Goal: Information Seeking & Learning: Learn about a topic

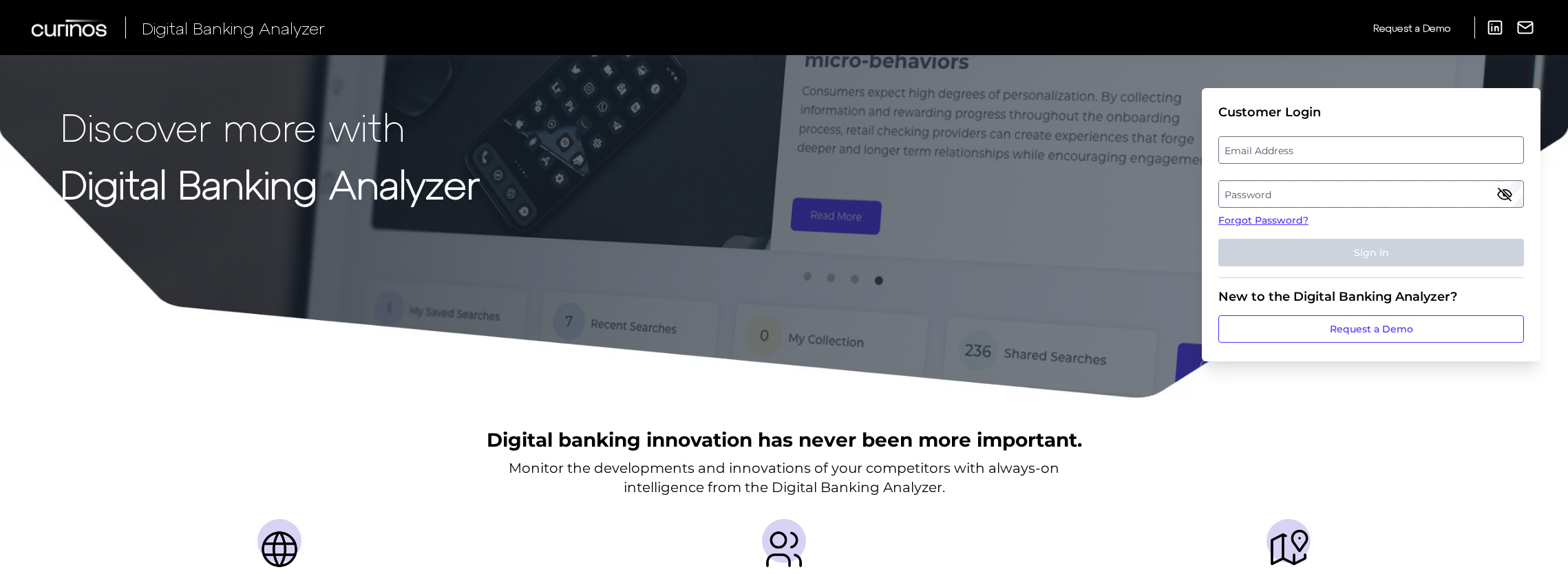
click at [1290, 543] on img at bounding box center [1289, 549] width 44 height 44
click at [1268, 157] on label "Email Address" at bounding box center [1370, 150] width 303 height 25
click at [1268, 157] on input "email" at bounding box center [1371, 150] width 306 height 27
click at [1383, 153] on input "Email Address" at bounding box center [1371, 150] width 306 height 27
paste input "[EMAIL_ADDRESS][PERSON_NAME][DOMAIN_NAME]"
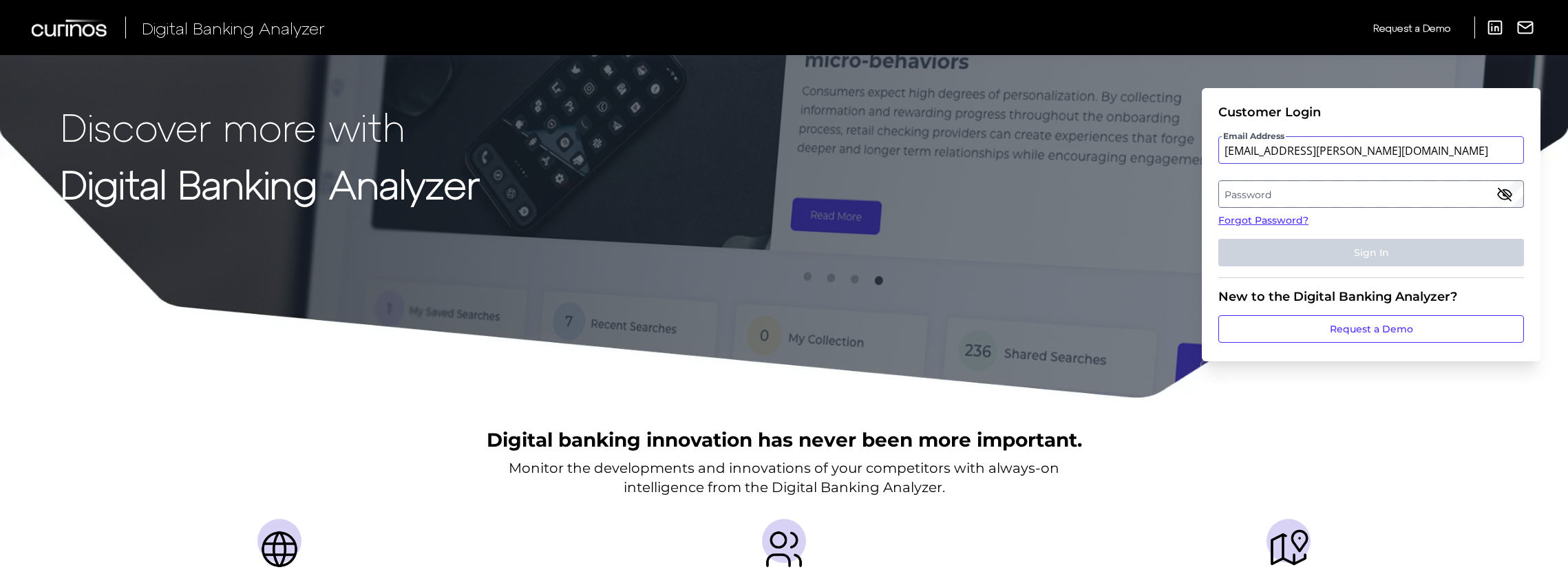
type input "[EMAIL_ADDRESS][PERSON_NAME][DOMAIN_NAME]"
click at [1334, 188] on label "Password" at bounding box center [1370, 194] width 303 height 25
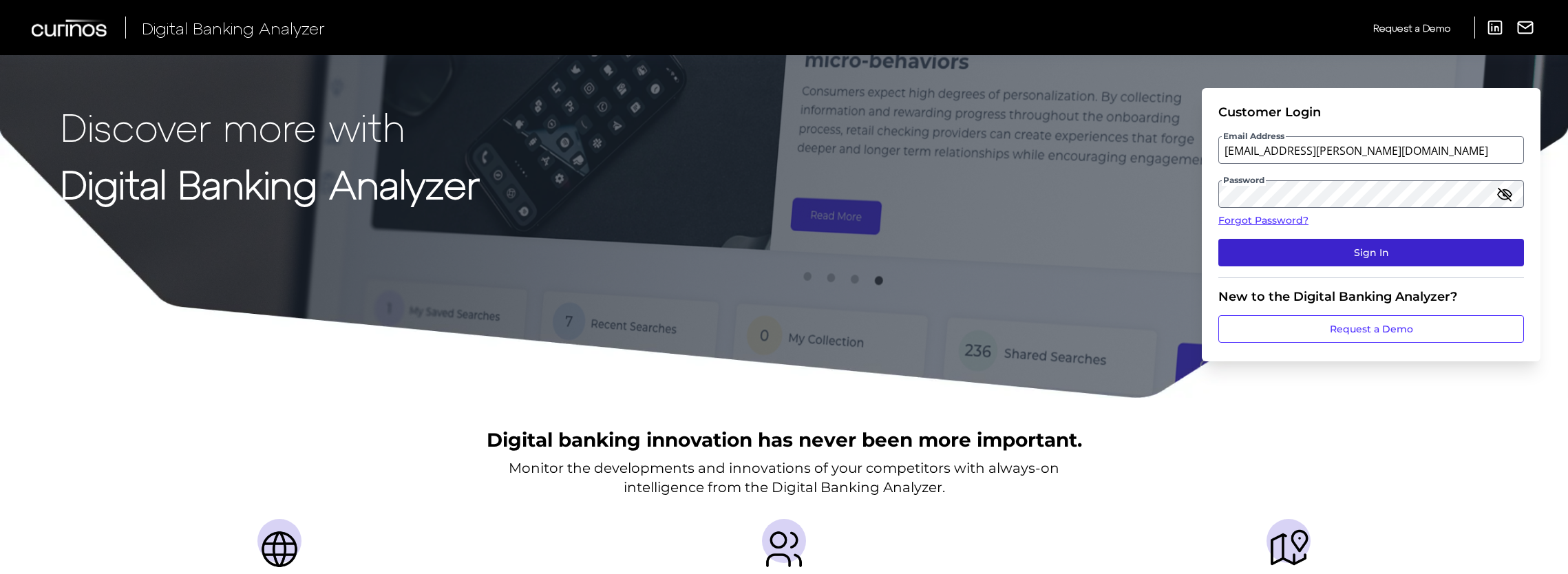
click at [1371, 256] on button "Sign In" at bounding box center [1371, 252] width 306 height 27
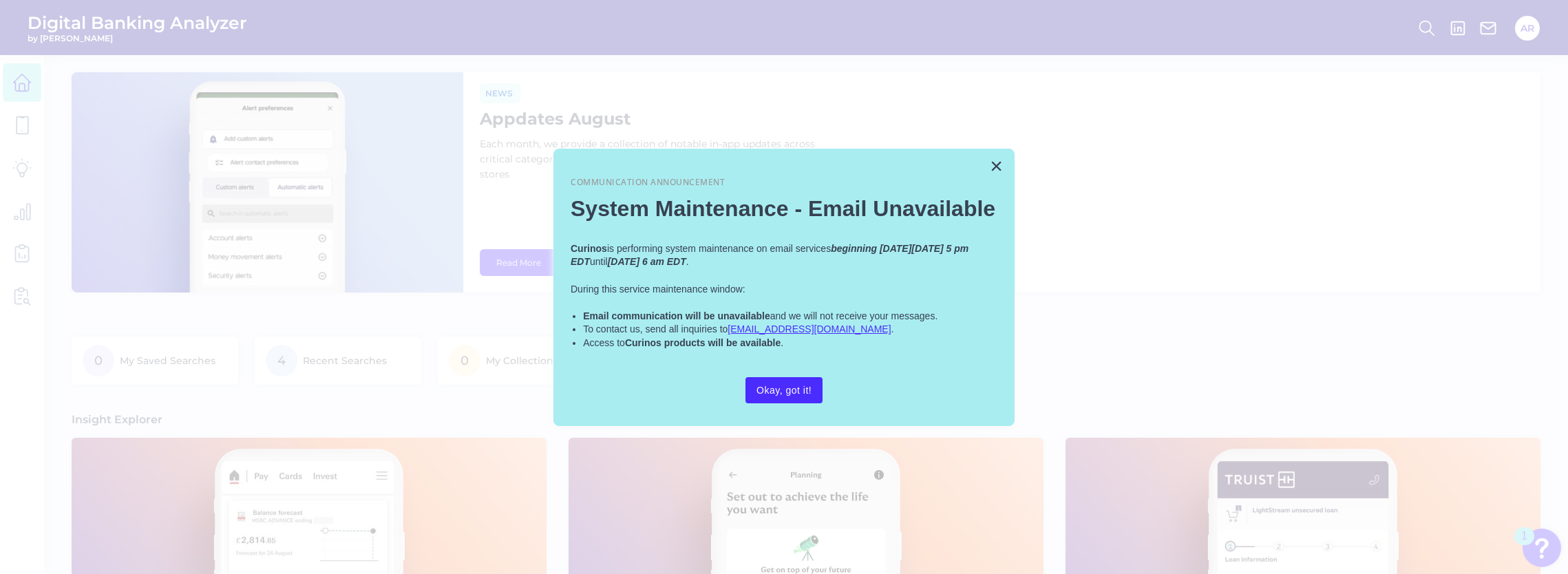
click at [980, 156] on div "× Communication Announcement System Maintenance - Email Unavailable Curinos is …" at bounding box center [784, 287] width 461 height 277
click at [997, 159] on button "×" at bounding box center [997, 166] width 13 height 22
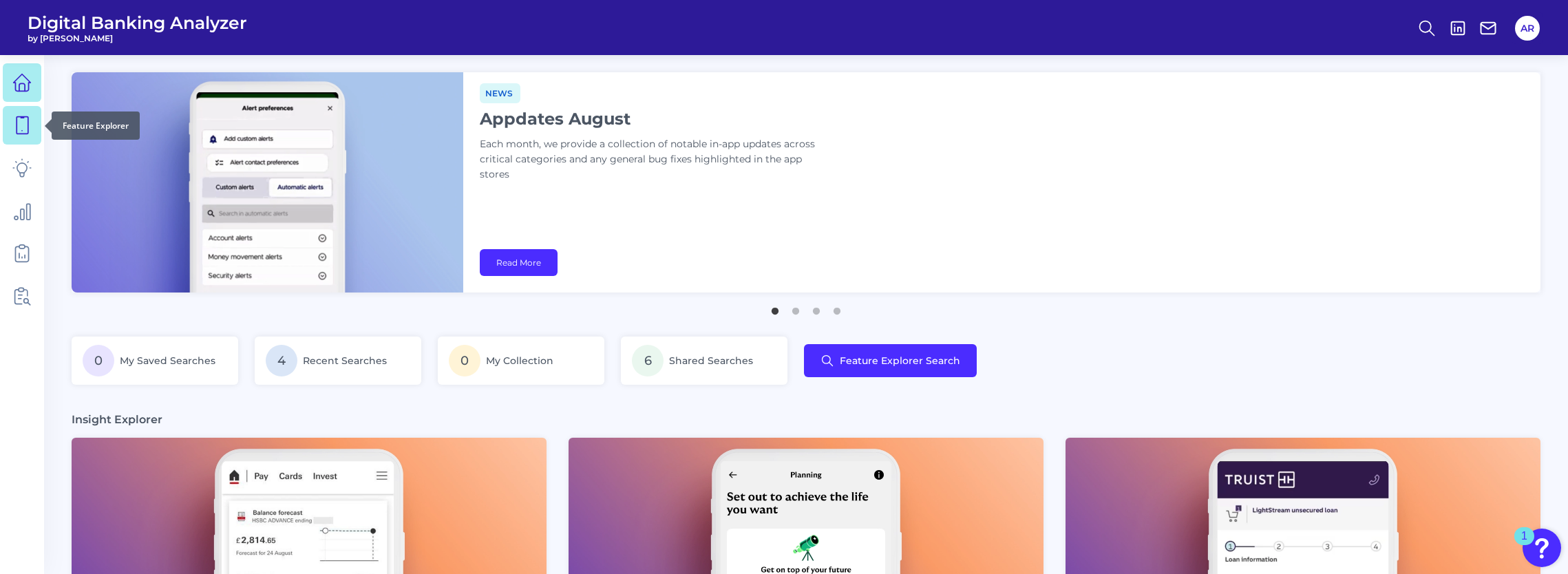
click at [5, 122] on link at bounding box center [22, 125] width 38 height 38
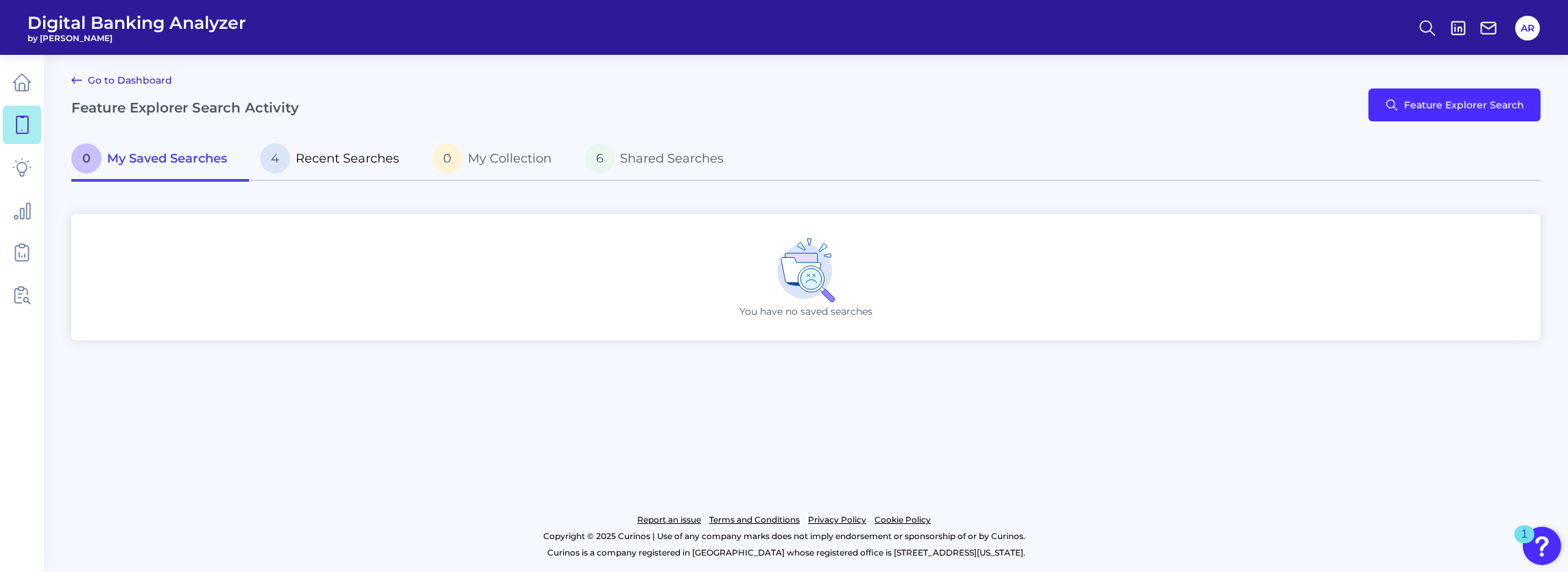
click at [293, 170] on p "4 Recent Searches" at bounding box center [329, 158] width 139 height 30
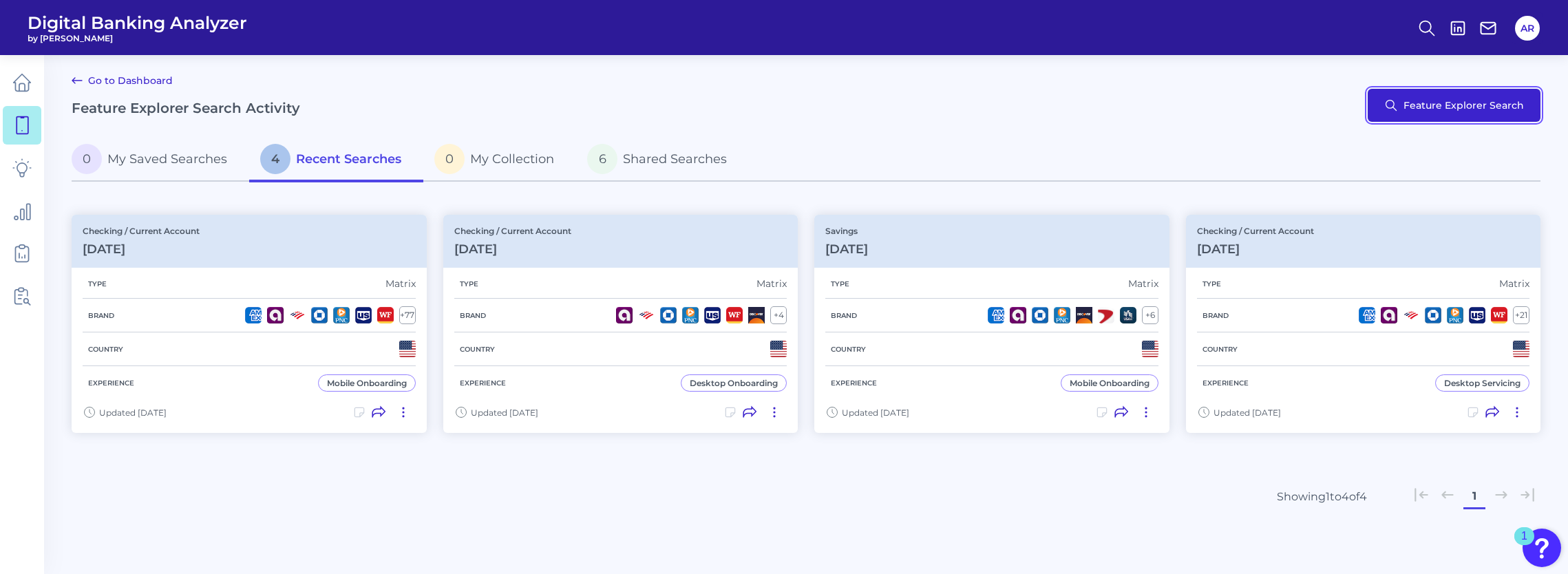
click at [1432, 108] on button "Feature Explorer Search" at bounding box center [1454, 105] width 173 height 33
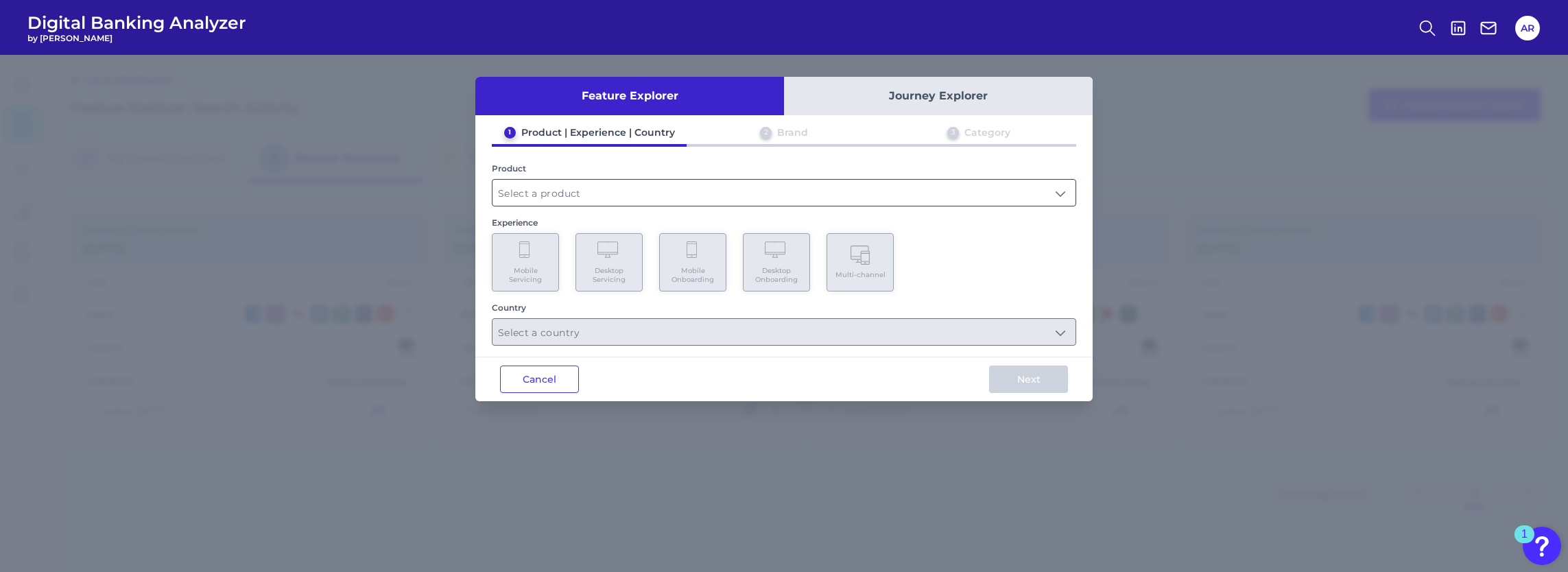
click at [706, 187] on input "text" at bounding box center [784, 192] width 583 height 26
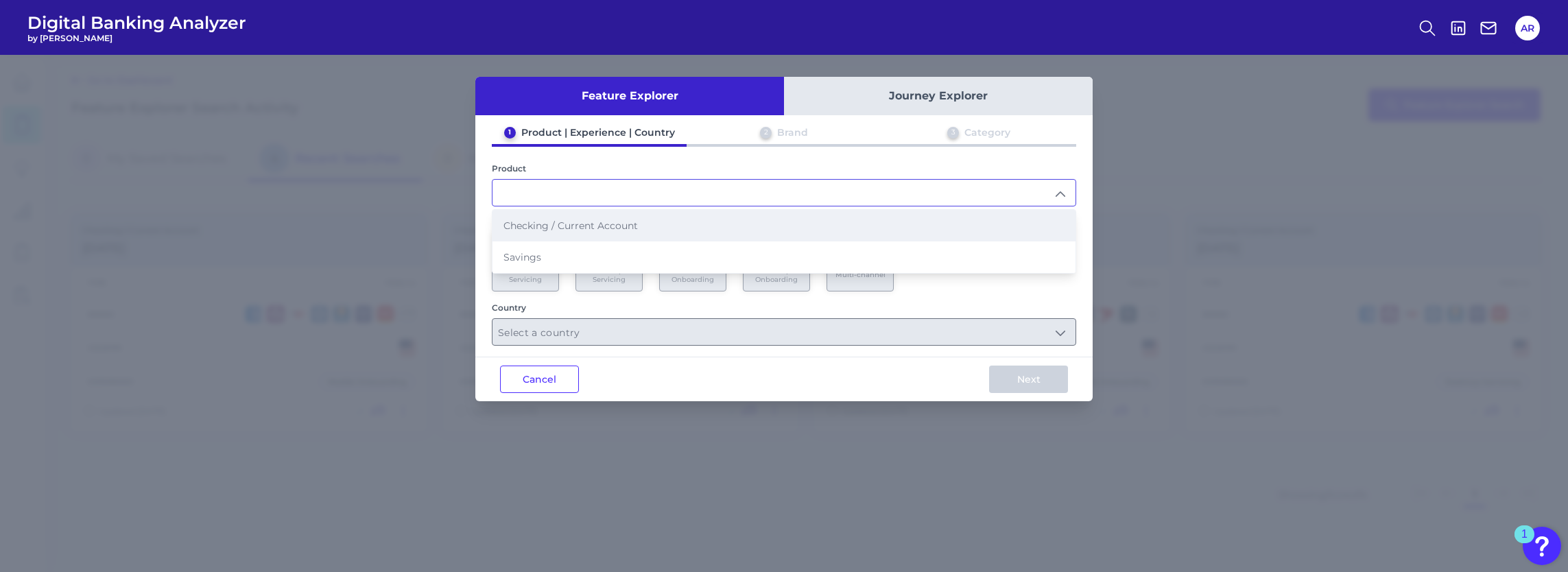
click at [693, 235] on li "Checking / Current Account" at bounding box center [784, 225] width 583 height 32
type input "Checking / Current Account"
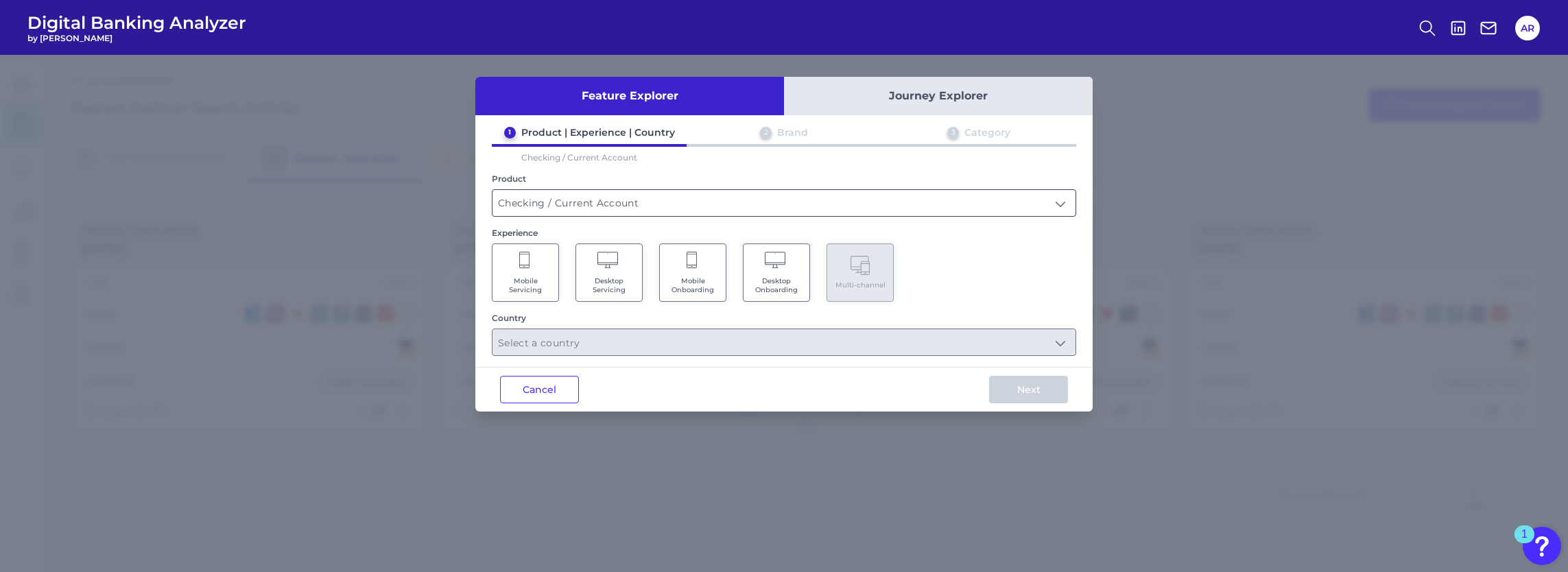
click at [544, 210] on input "Checking / Current Account" at bounding box center [784, 202] width 583 height 26
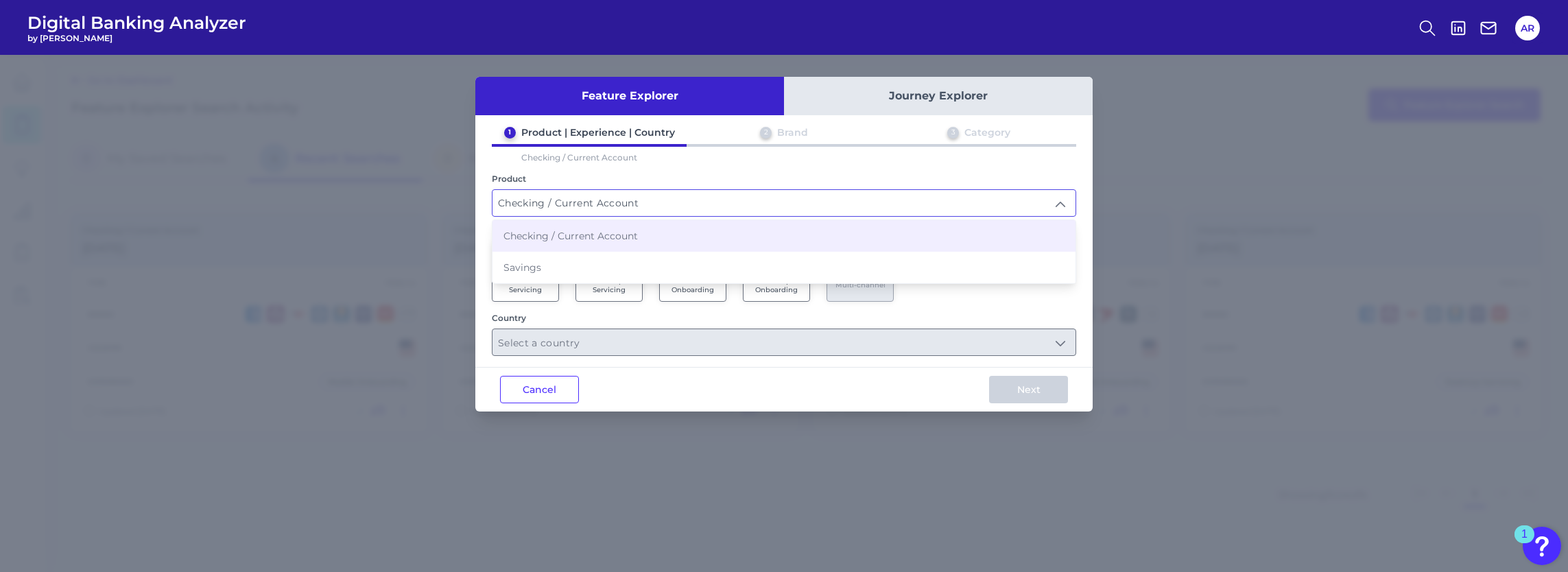
click at [666, 242] on li "Checking / Current Account" at bounding box center [784, 235] width 583 height 32
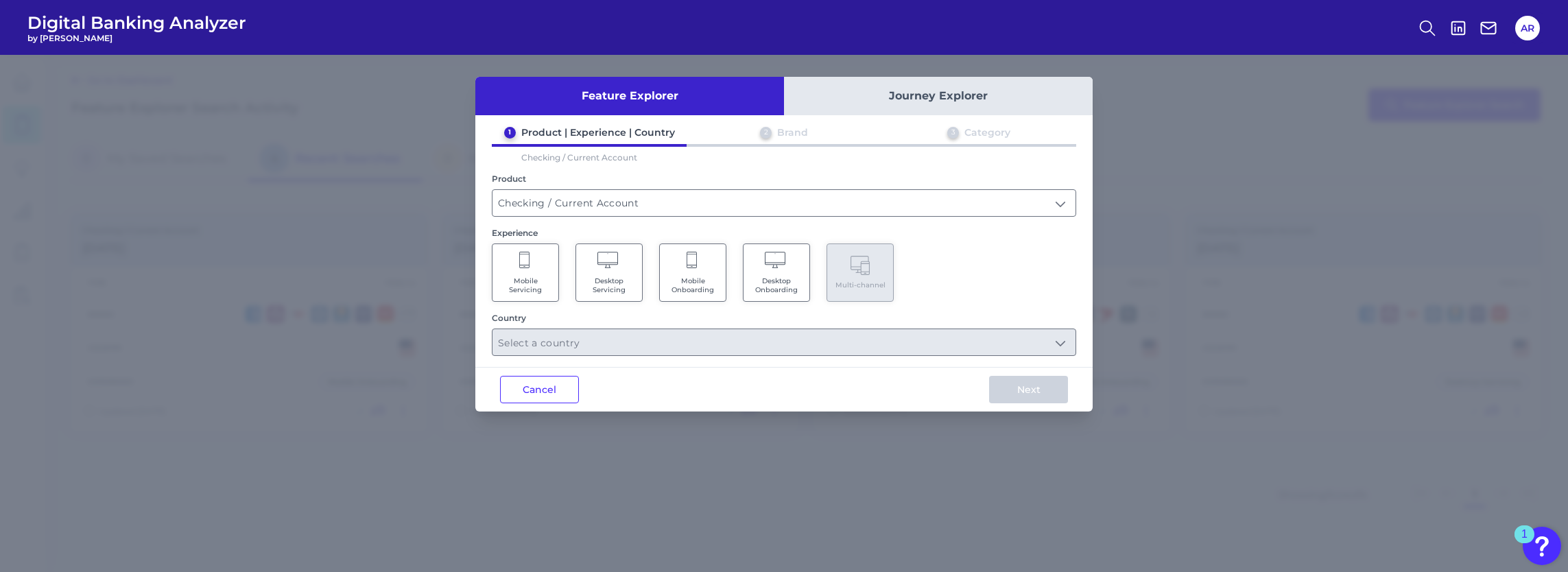
click at [613, 277] on span "Desktop Servicing" at bounding box center [609, 285] width 52 height 18
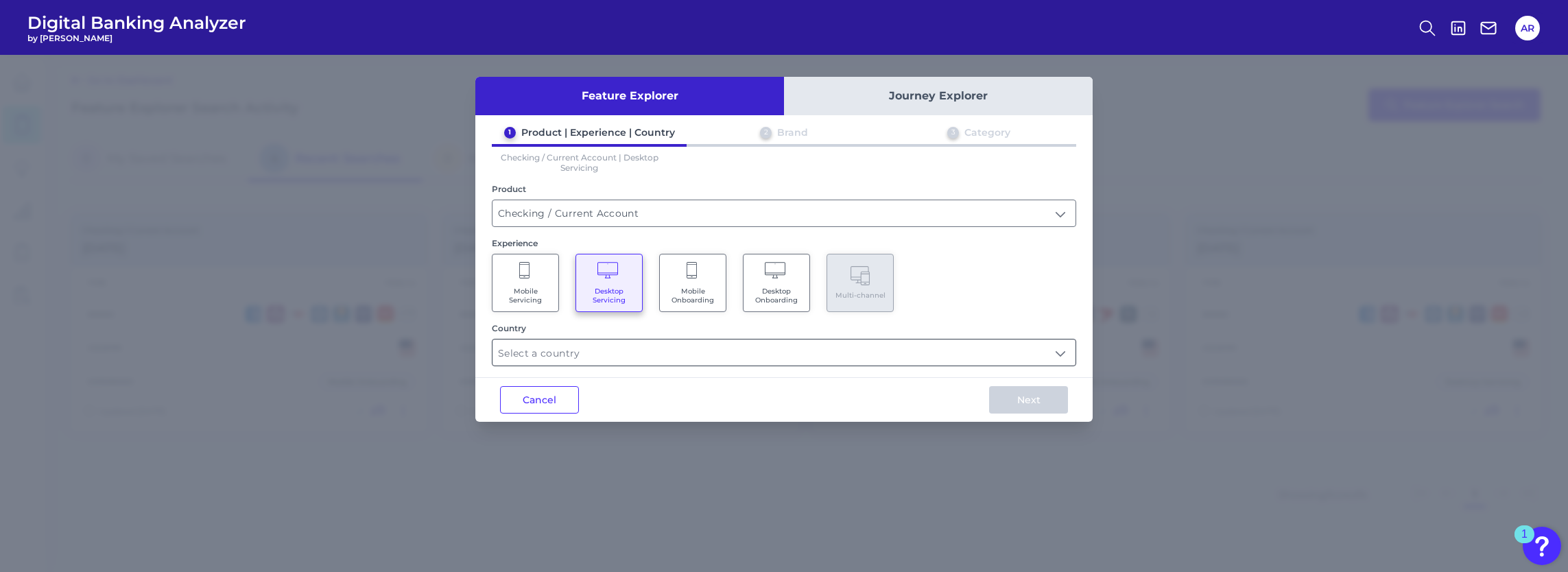
click at [1052, 354] on input "text" at bounding box center [784, 352] width 583 height 26
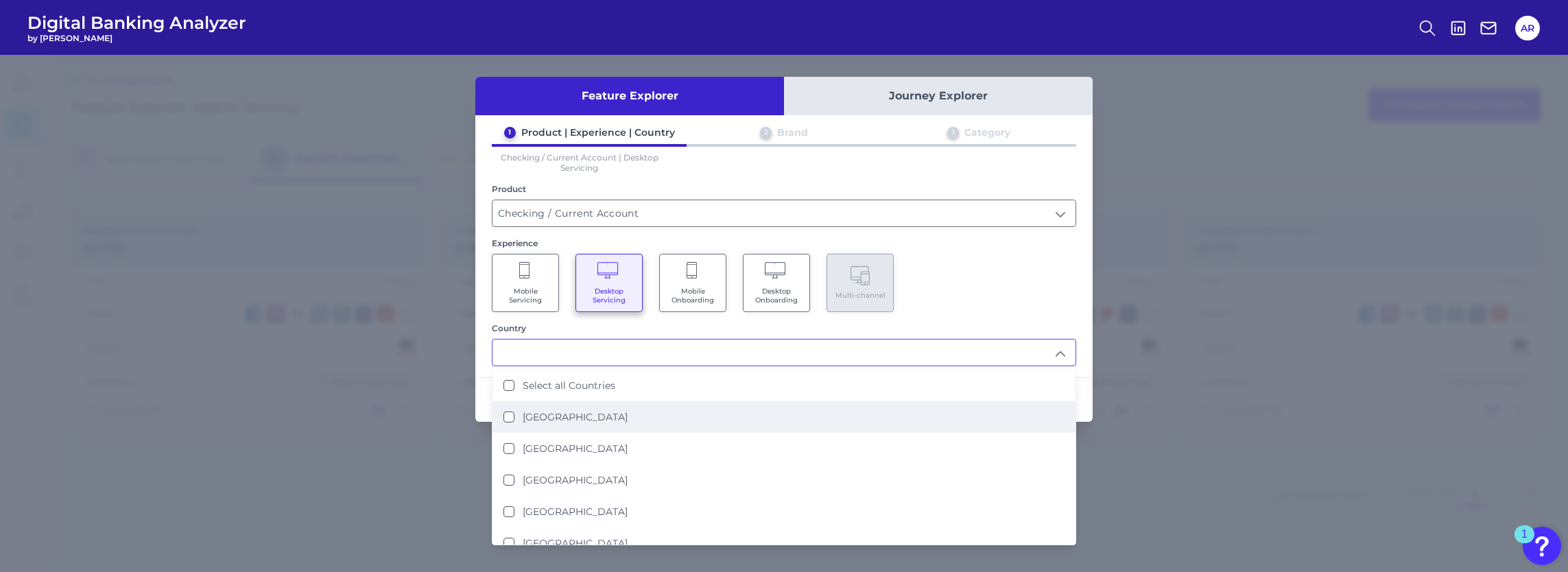
click at [727, 410] on li "[GEOGRAPHIC_DATA]" at bounding box center [784, 416] width 583 height 32
type input "[GEOGRAPHIC_DATA]"
click at [696, 414] on li "[GEOGRAPHIC_DATA]" at bounding box center [784, 416] width 583 height 32
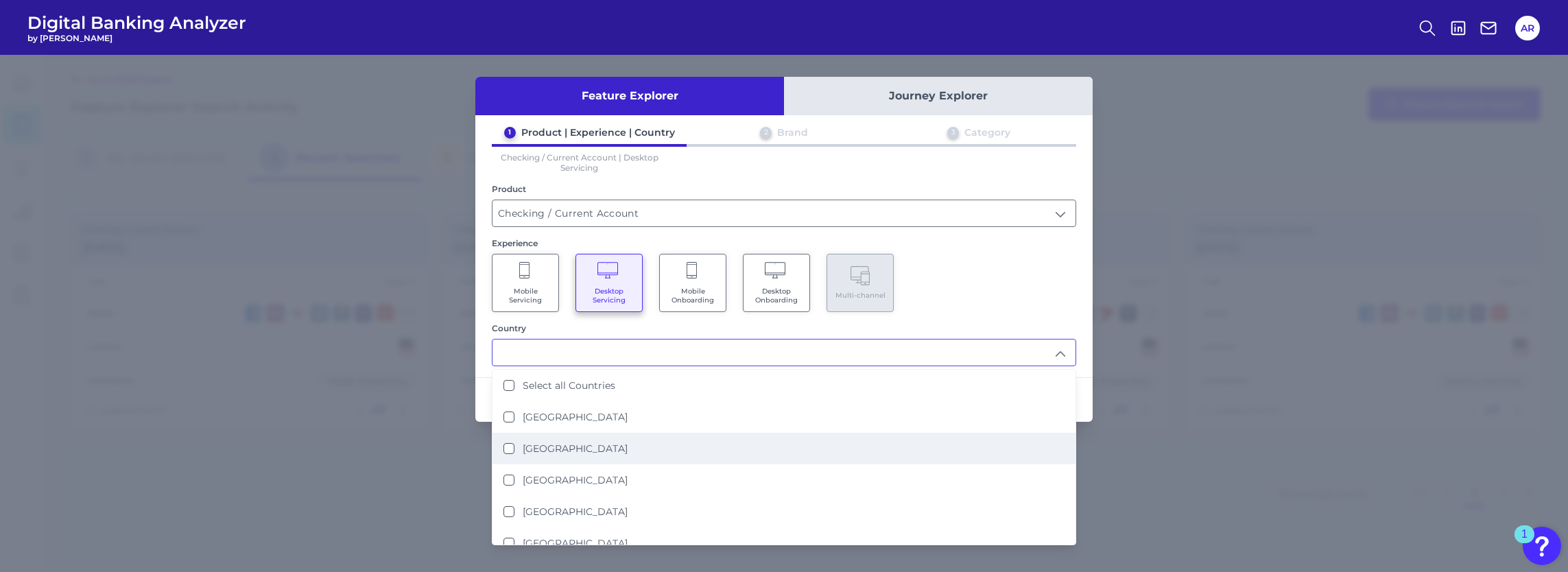
click at [675, 437] on li "[GEOGRAPHIC_DATA]" at bounding box center [784, 448] width 583 height 32
type input "[GEOGRAPHIC_DATA]"
click at [994, 290] on div "Mobile Servicing Desktop Servicing Mobile Onboarding Desktop Onboarding Multi-c…" at bounding box center [784, 282] width 584 height 58
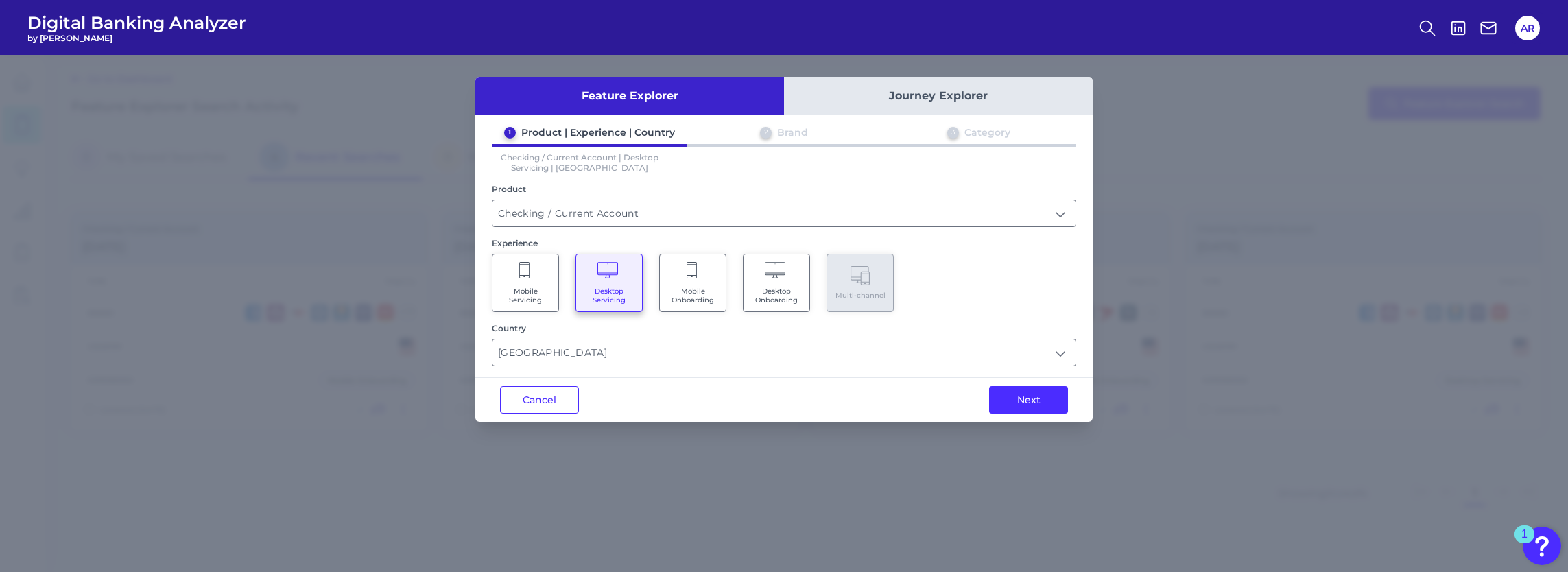
click at [778, 289] on span "Desktop Onboarding" at bounding box center [776, 296] width 52 height 18
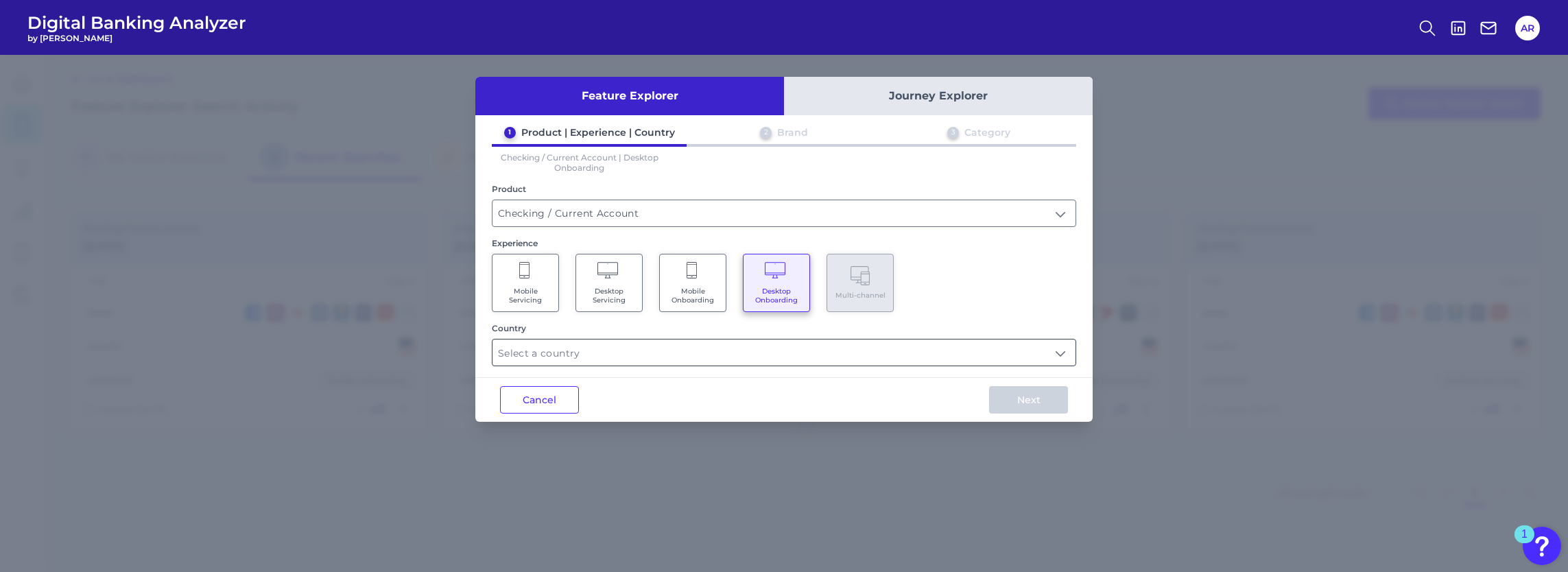
click at [949, 343] on input "text" at bounding box center [784, 352] width 583 height 26
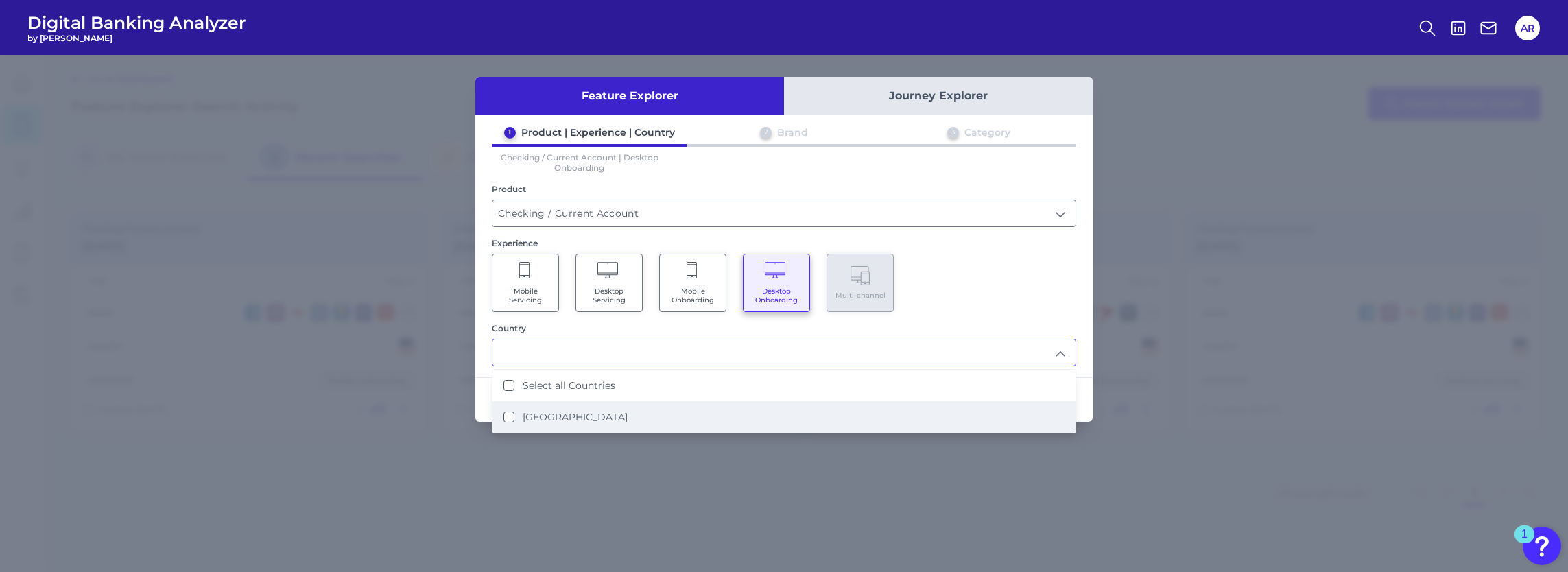
click at [830, 404] on li "[GEOGRAPHIC_DATA]" at bounding box center [784, 416] width 583 height 32
type input "Select all Countries"
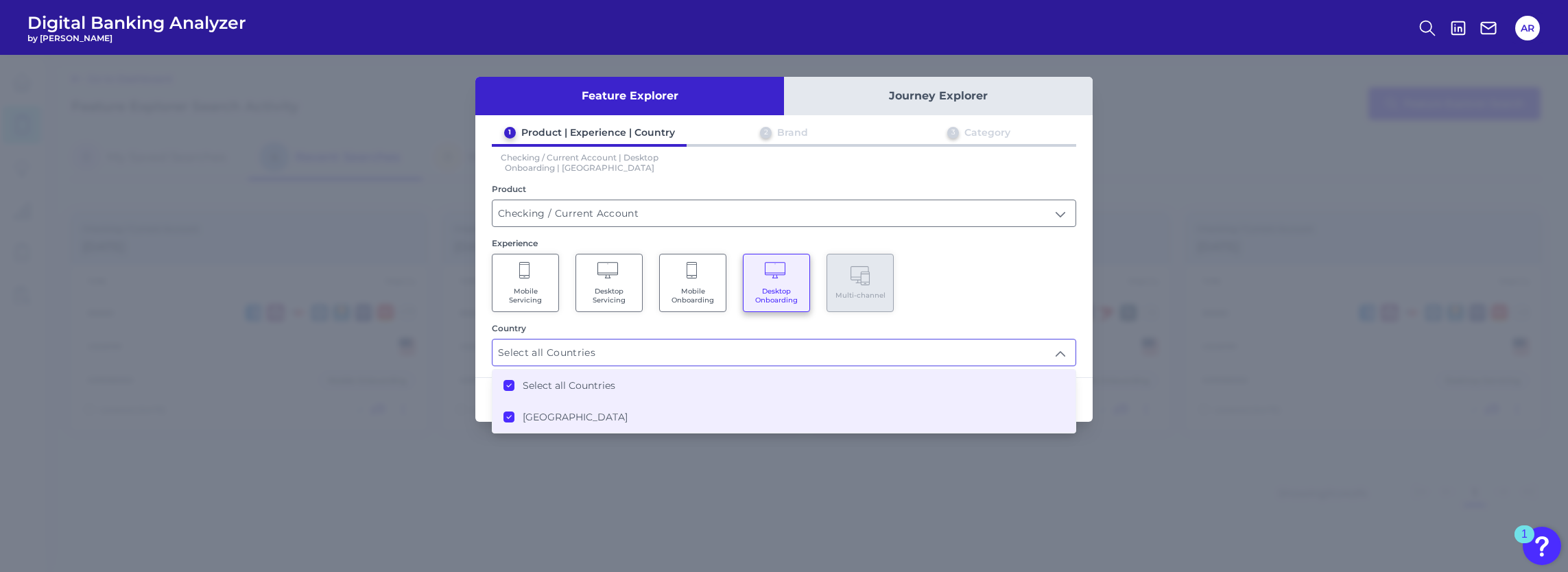
click at [1008, 300] on div "Mobile Servicing Desktop Servicing Mobile Onboarding Desktop Onboarding Multi-c…" at bounding box center [784, 282] width 584 height 58
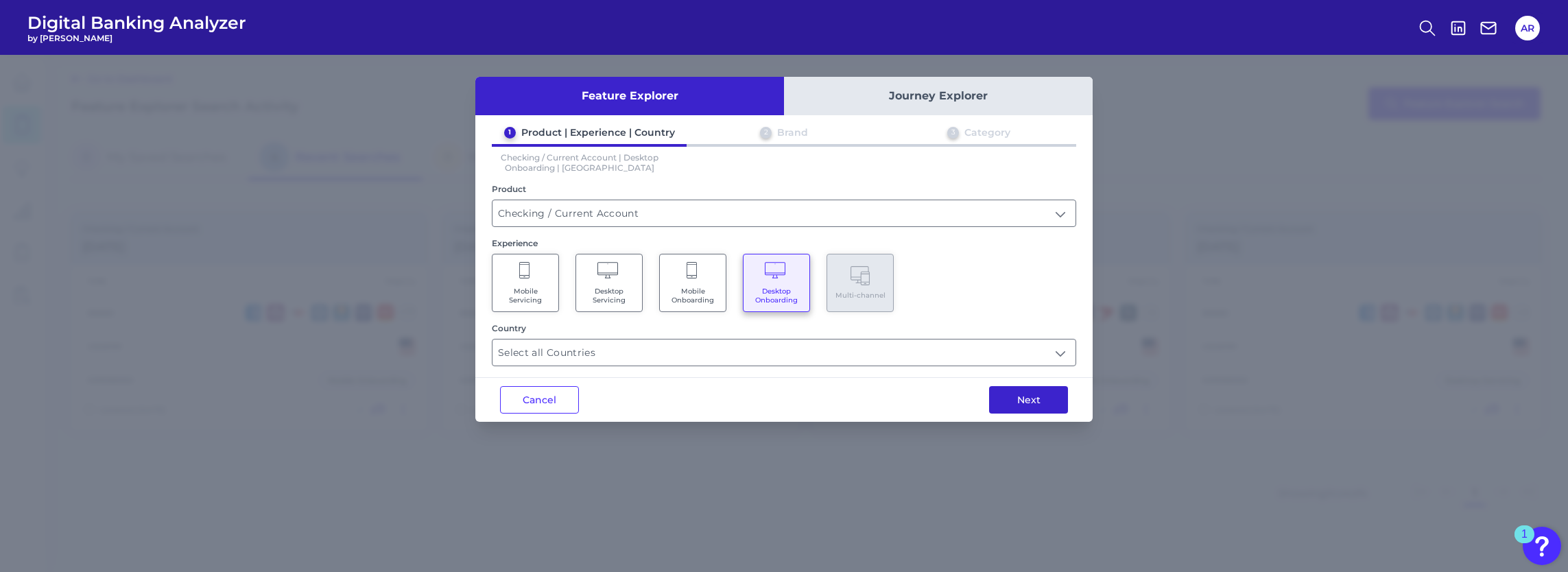
click at [1021, 397] on button "Next" at bounding box center [1028, 399] width 79 height 27
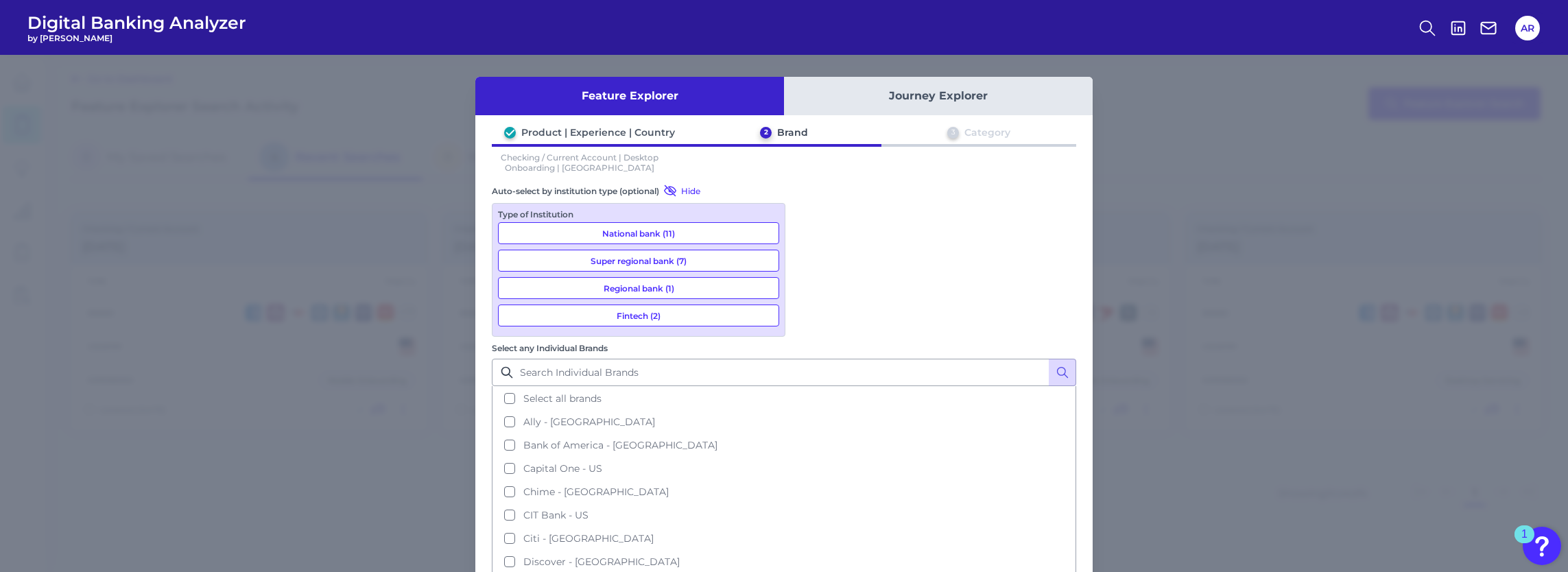
click at [704, 229] on button "National bank (11)" at bounding box center [638, 233] width 281 height 22
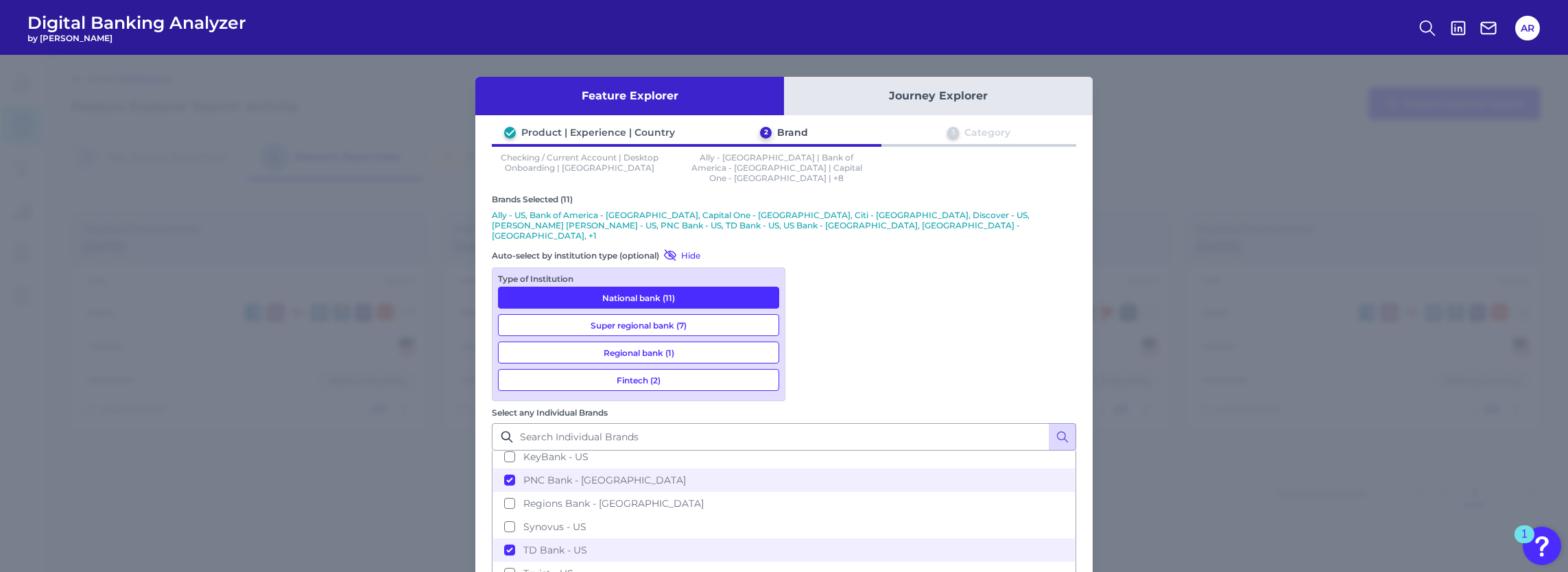
scroll to position [302, 0]
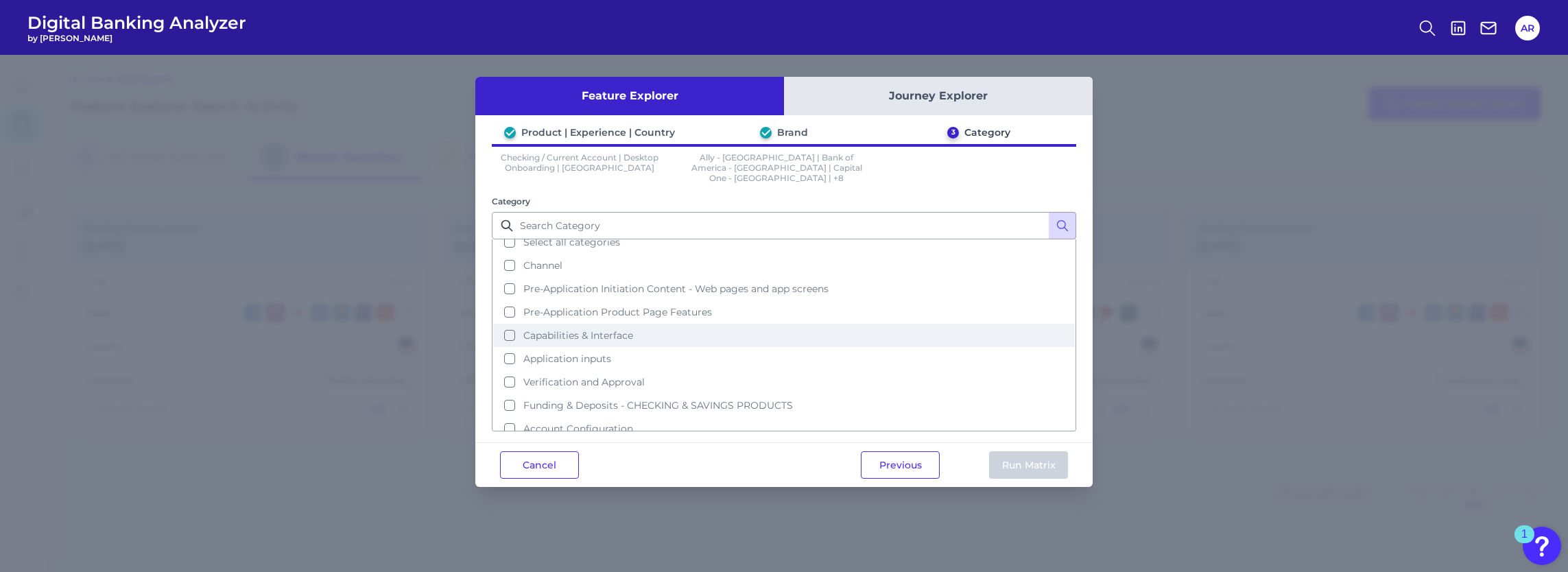
scroll to position [11, 0]
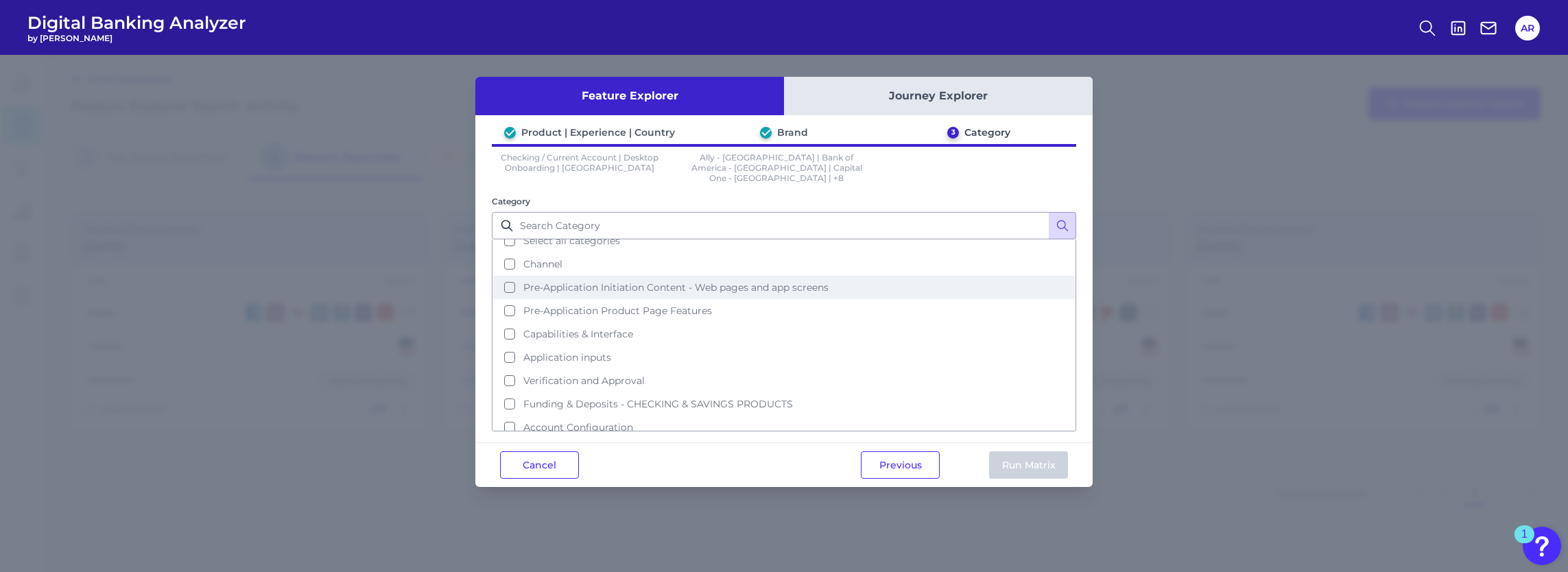
click at [724, 281] on span "Pre-Application Initiation Content - Web pages and app screens" at bounding box center [675, 287] width 305 height 12
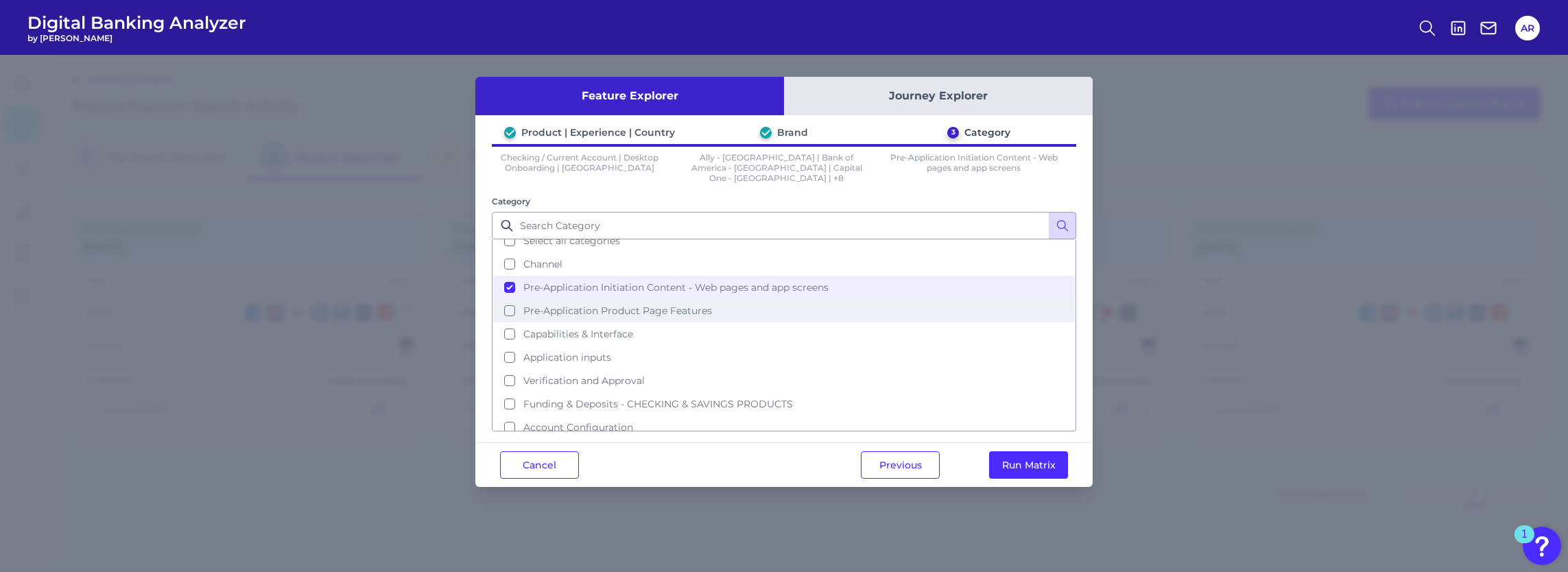
click at [694, 304] on span "Pre-Application Product Page Features" at bounding box center [617, 310] width 188 height 12
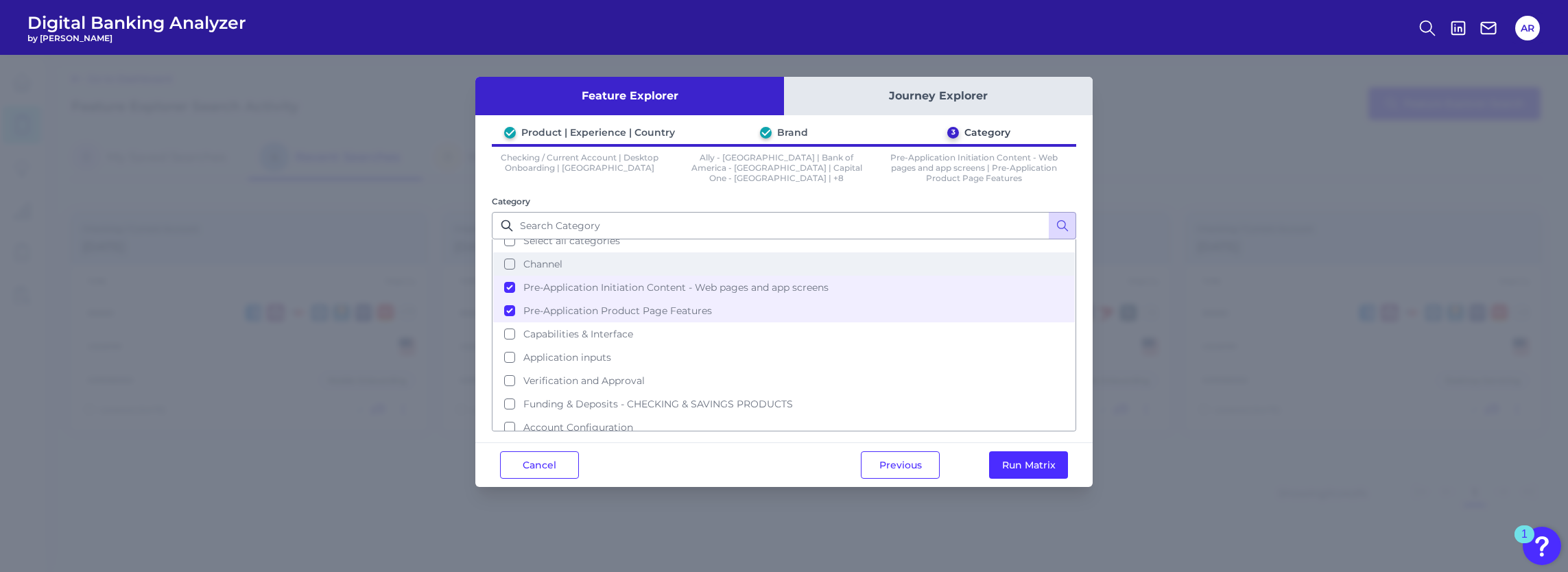
click at [675, 269] on button "Channel" at bounding box center [783, 264] width 582 height 24
drag, startPoint x: 574, startPoint y: 329, endPoint x: 586, endPoint y: 329, distance: 12.0
click at [574, 329] on span "Capabilities & Interface" at bounding box center [577, 334] width 110 height 12
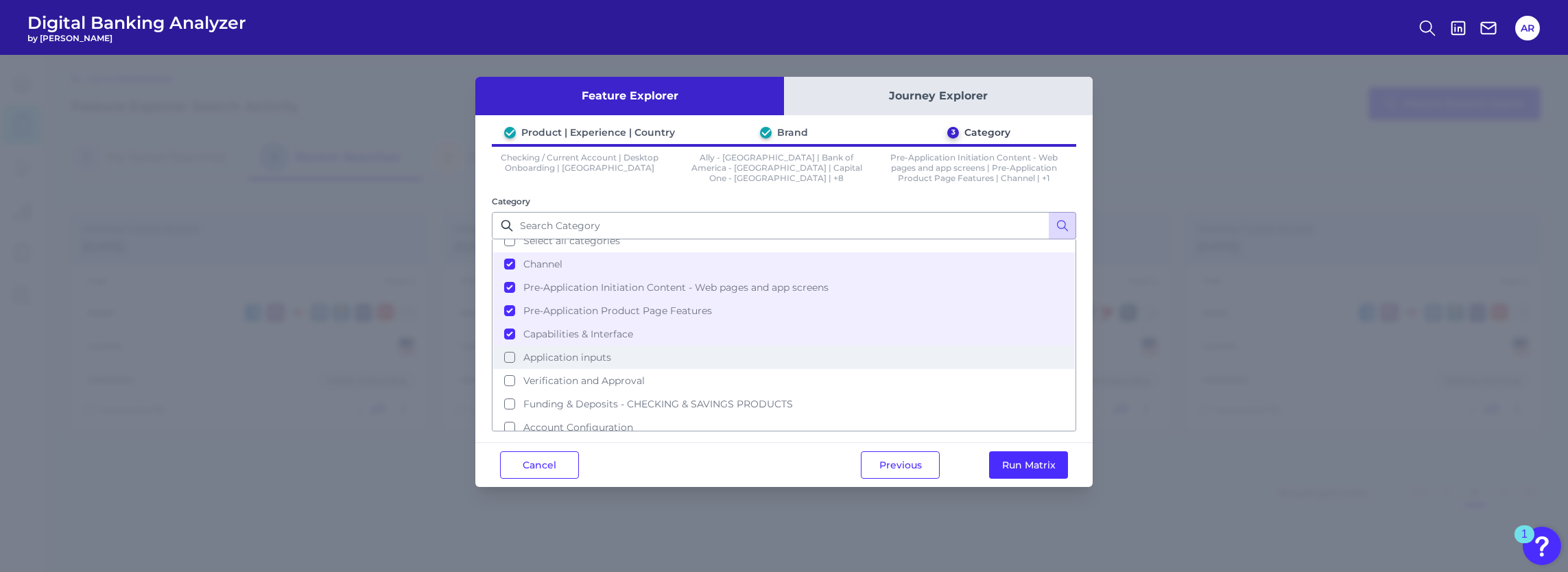
click at [623, 354] on button "Application inputs" at bounding box center [783, 357] width 582 height 24
click at [771, 376] on button "Verification and Approval" at bounding box center [783, 381] width 582 height 24
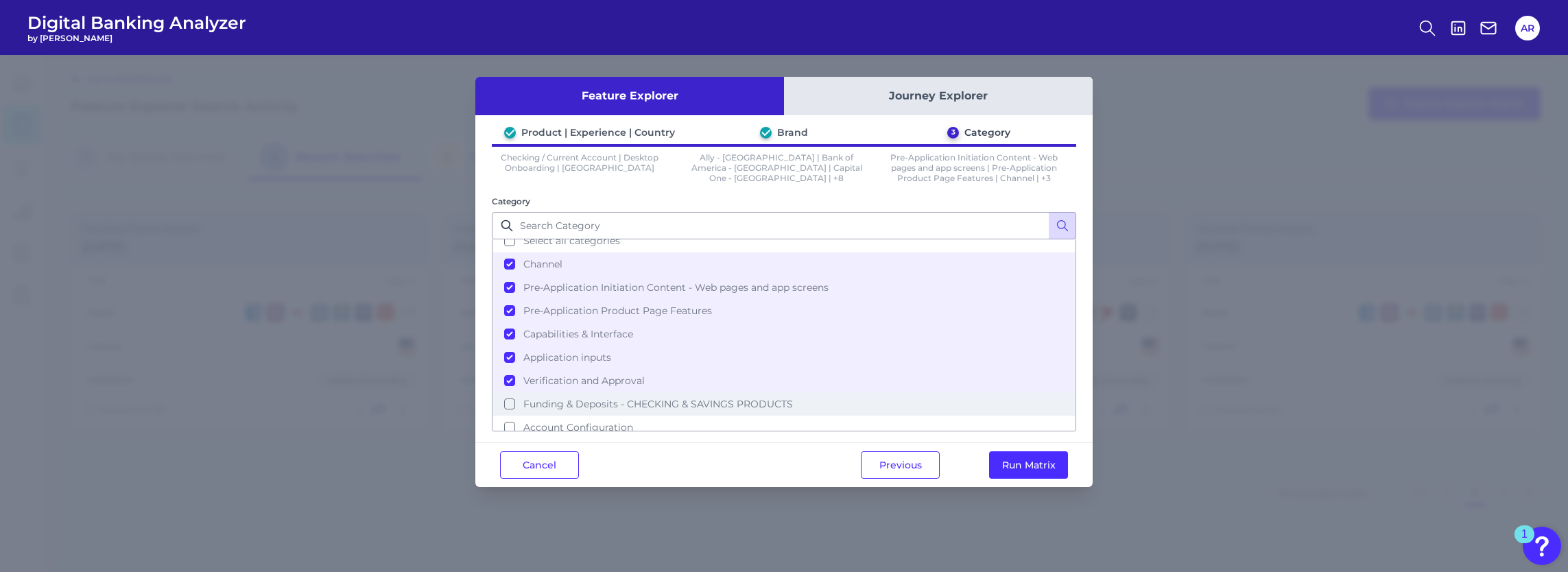
click at [796, 399] on button "Funding & Deposits - CHECKING & SAVINGS PRODUCTS" at bounding box center [783, 404] width 582 height 24
click at [1030, 463] on button "Run Matrix" at bounding box center [1028, 465] width 79 height 27
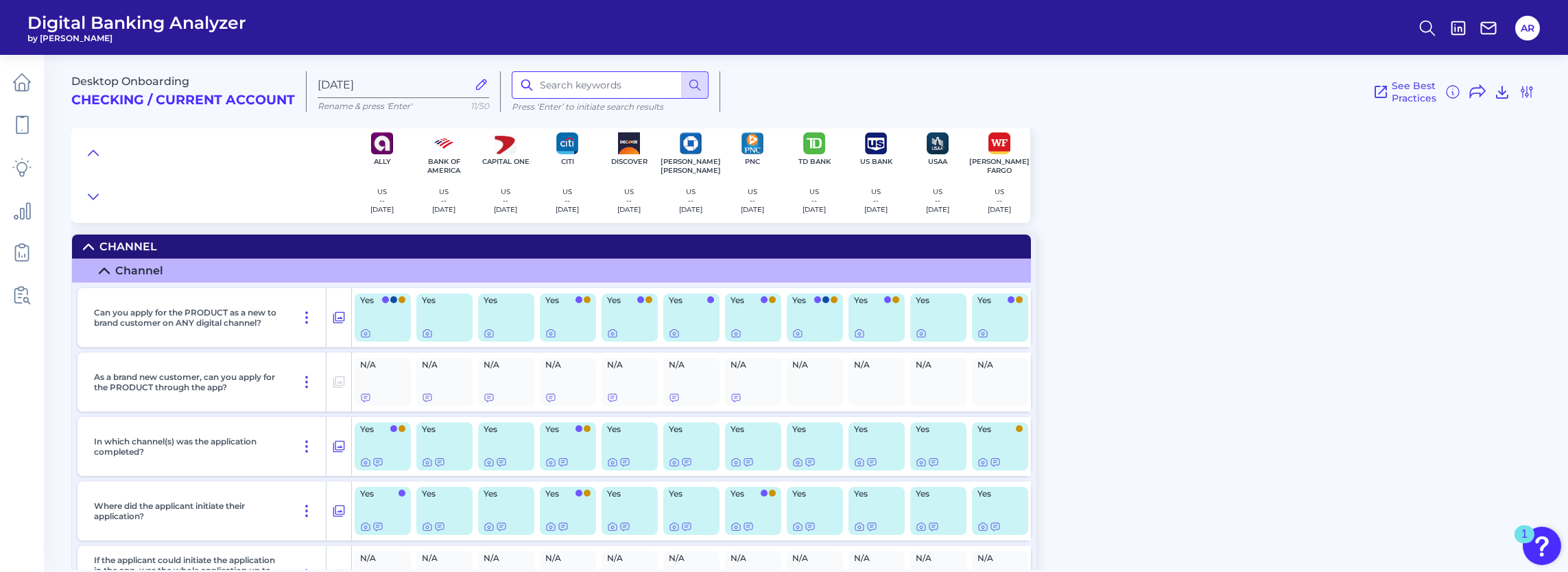
click at [560, 86] on input at bounding box center [610, 85] width 197 height 27
type input "small business"
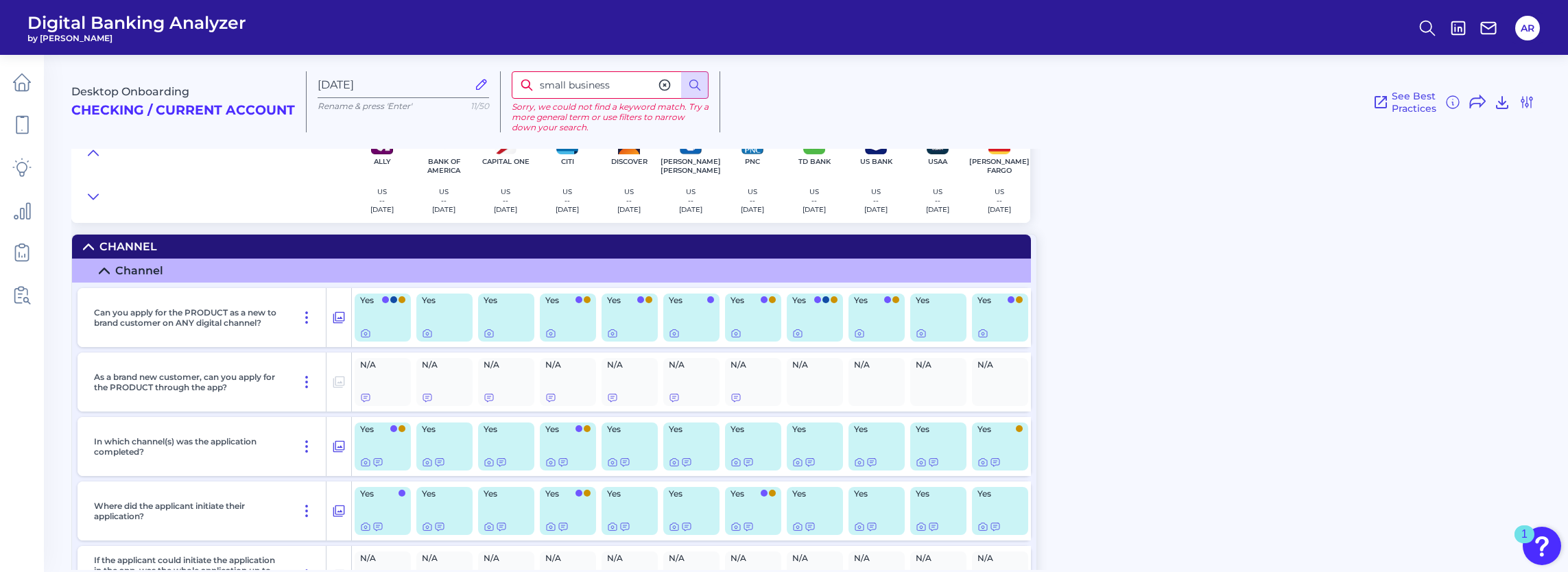
click at [1156, 345] on div "Desktop Onboarding Checking / Current Account [DATE] Rename & press 'Enter' 11/…" at bounding box center [819, 307] width 1497 height 525
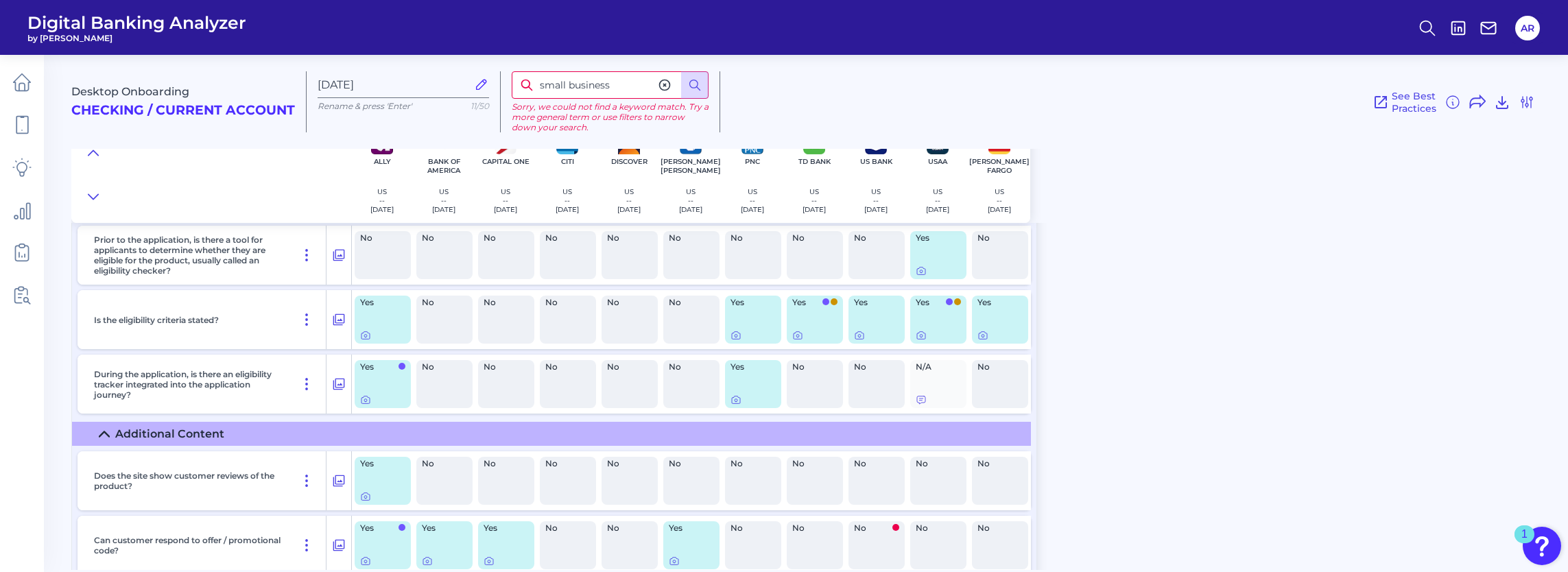
scroll to position [1851, 0]
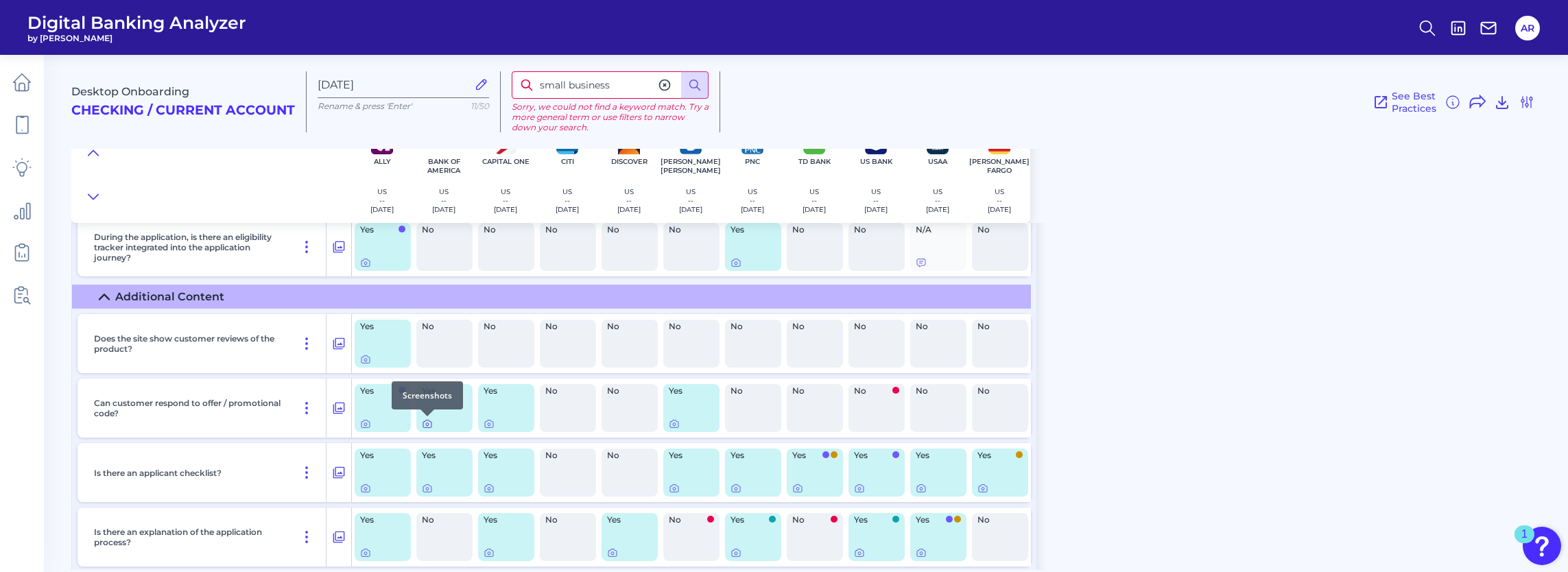
click at [424, 425] on icon at bounding box center [427, 423] width 11 height 11
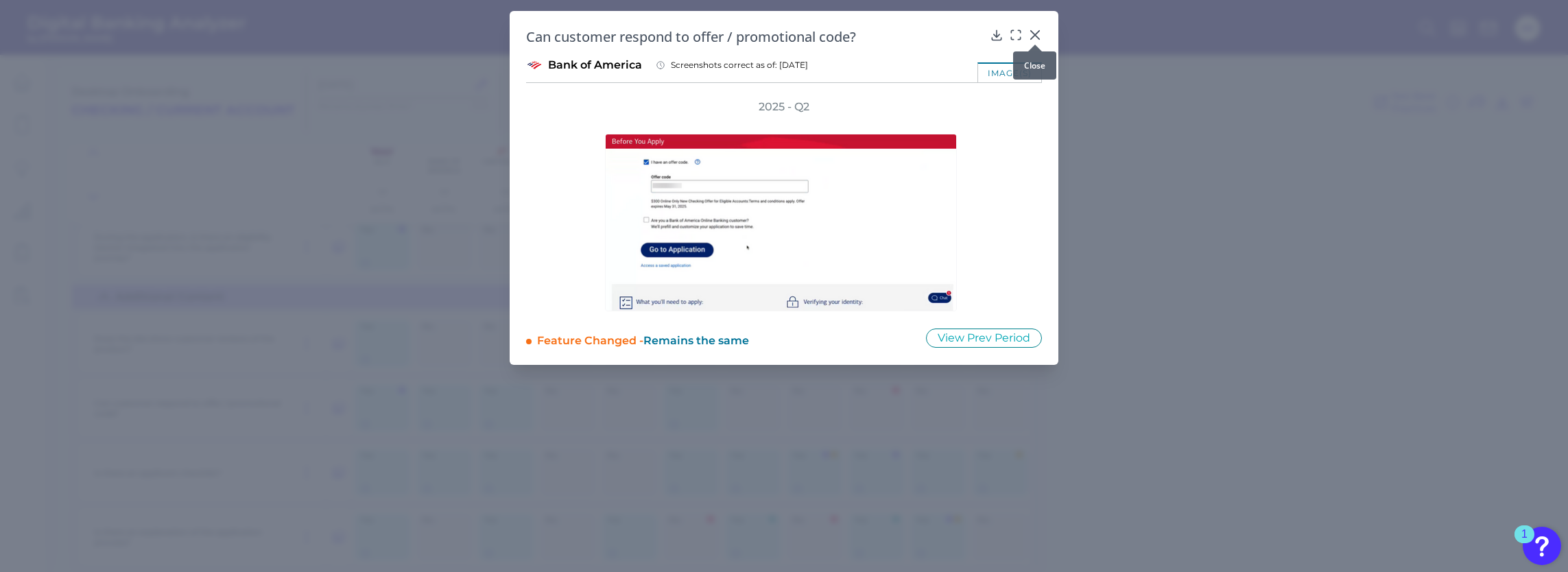
click at [1038, 33] on icon at bounding box center [1034, 35] width 8 height 8
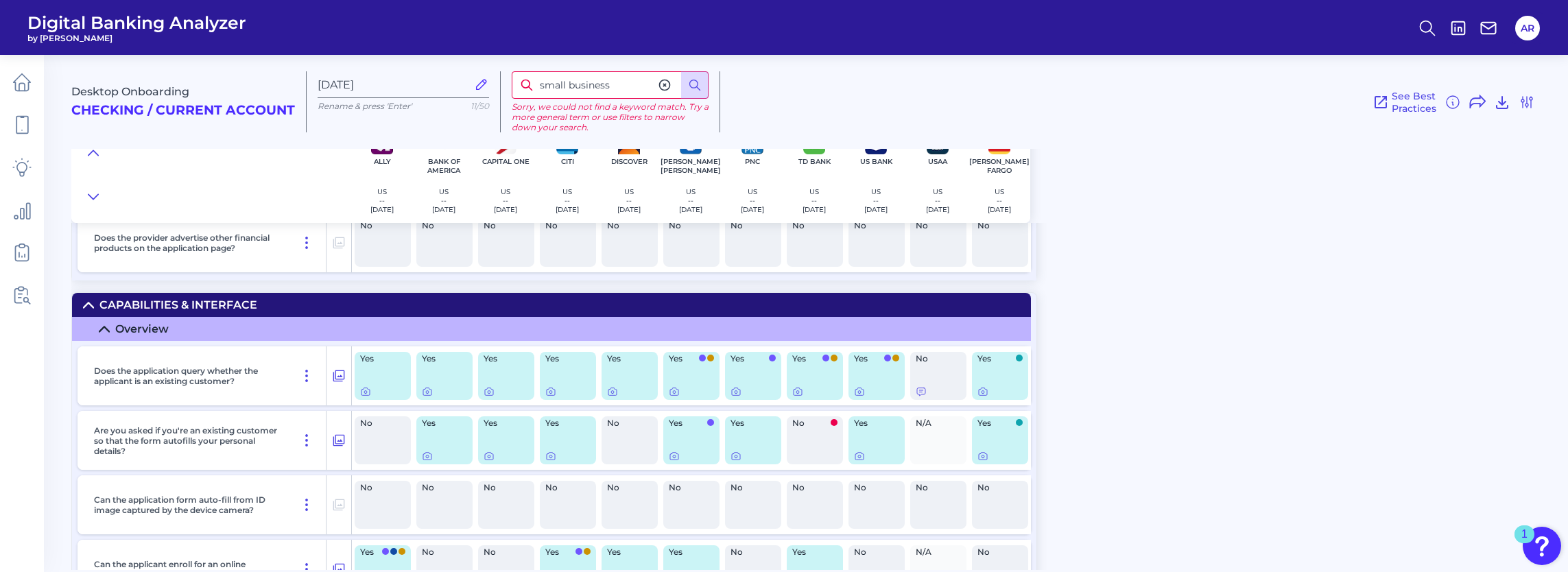
scroll to position [2537, 0]
